Goal: Information Seeking & Learning: Learn about a topic

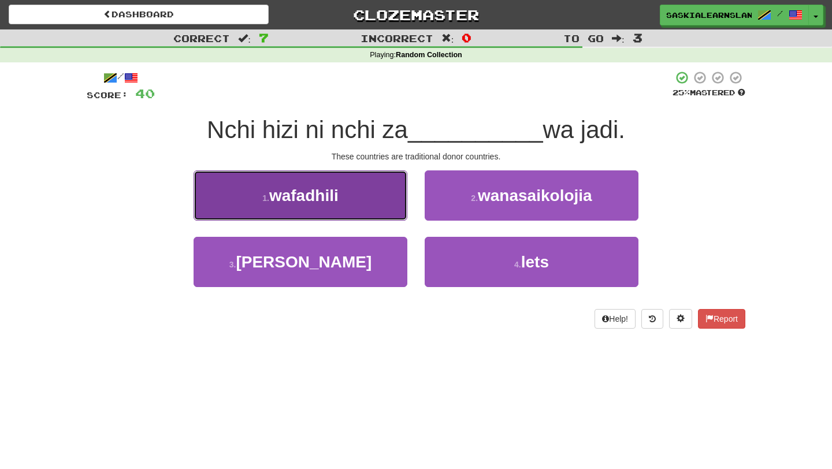
click at [354, 187] on button "1 . wafadhili" at bounding box center [301, 195] width 214 height 50
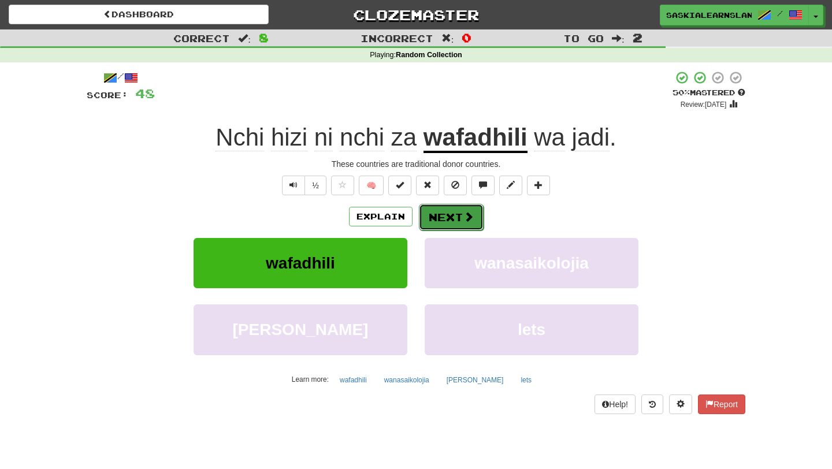
click at [459, 218] on button "Next" at bounding box center [451, 217] width 65 height 27
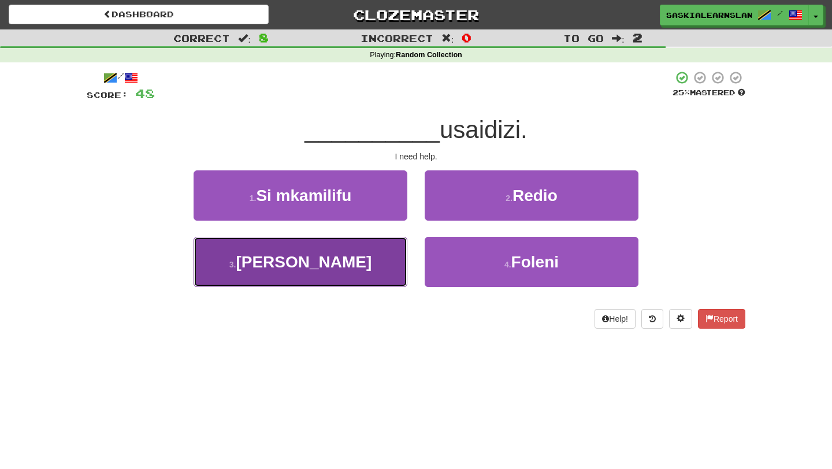
click at [355, 269] on button "3 . Ninahitaji" at bounding box center [301, 262] width 214 height 50
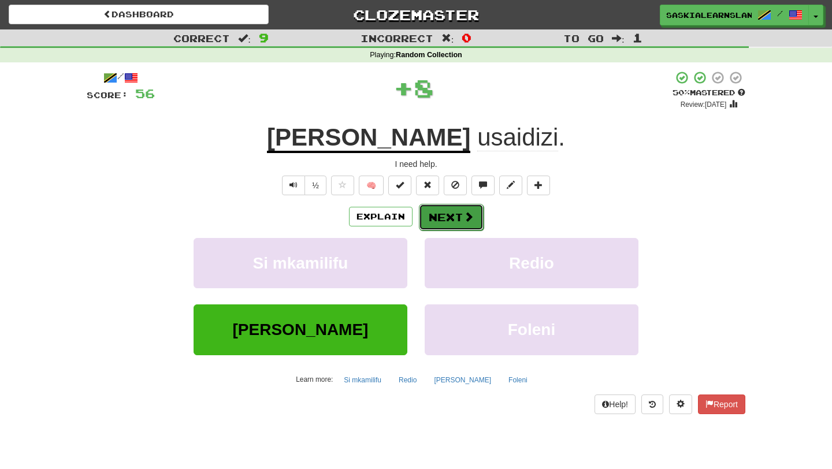
click at [464, 221] on span at bounding box center [468, 216] width 10 height 10
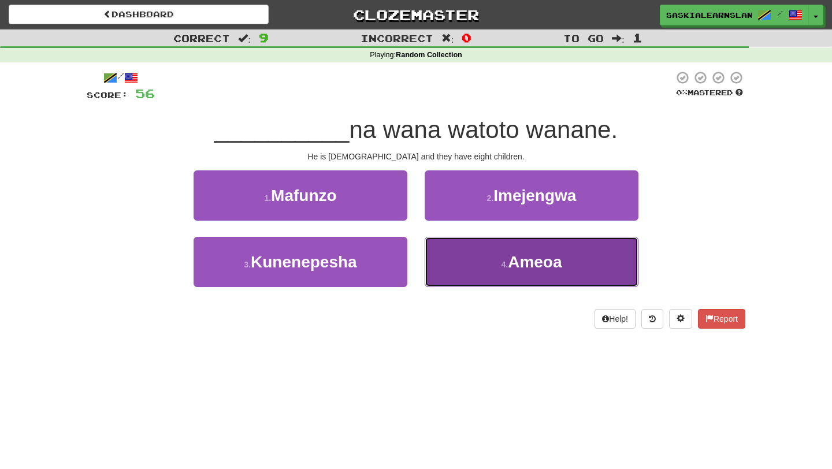
click at [501, 266] on small "4 ." at bounding box center [504, 264] width 7 height 9
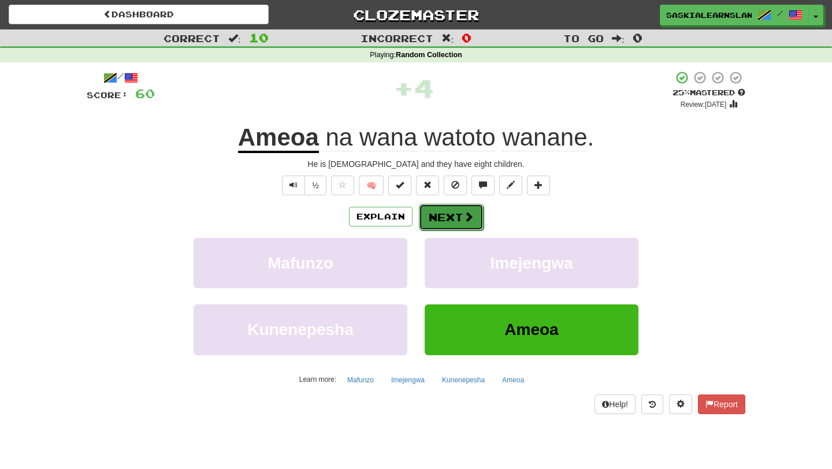
click at [458, 216] on button "Next" at bounding box center [451, 217] width 65 height 27
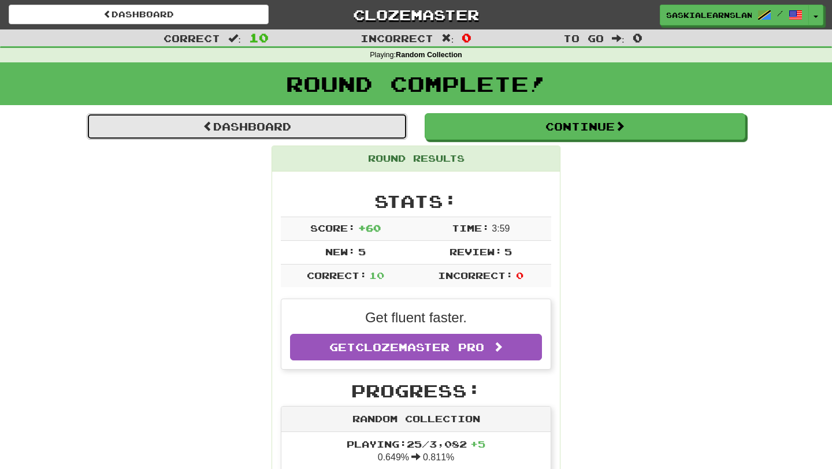
click at [347, 125] on link "Dashboard" at bounding box center [247, 126] width 321 height 27
